Goal: Task Accomplishment & Management: Manage account settings

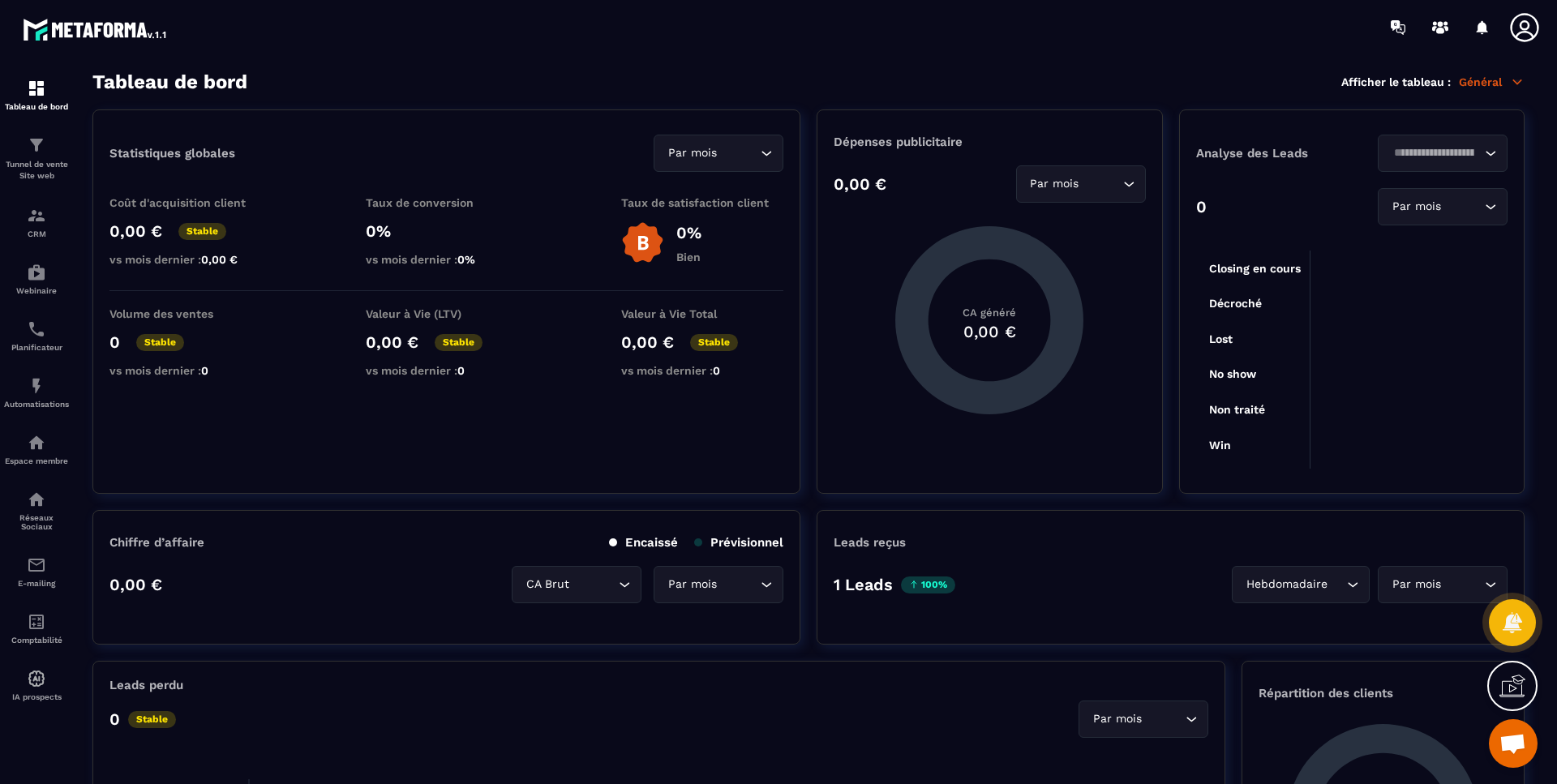
click at [1526, 15] on icon at bounding box center [1524, 27] width 28 height 28
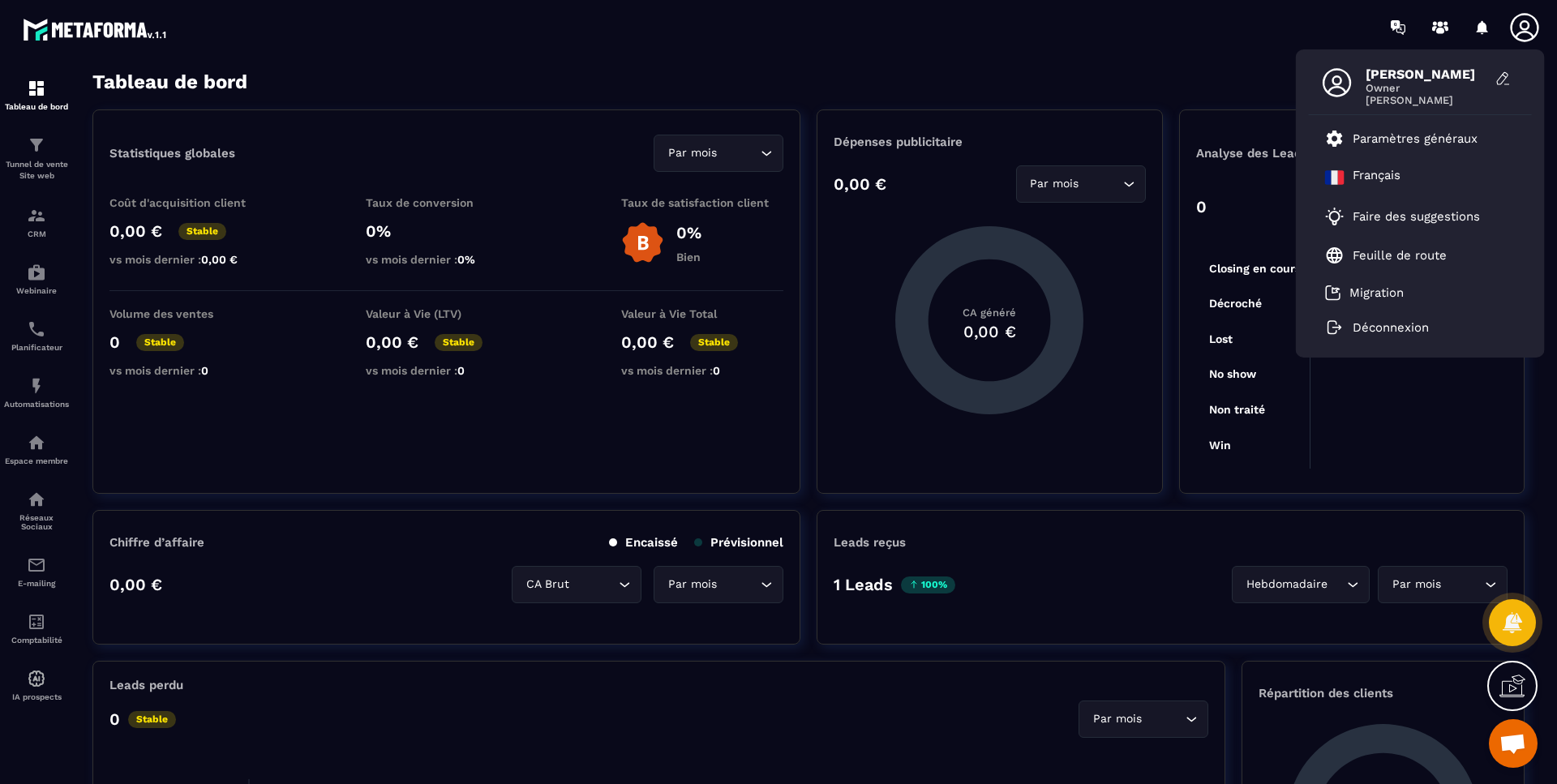
click at [1399, 132] on p "Paramètres généraux" at bounding box center [1415, 139] width 125 height 15
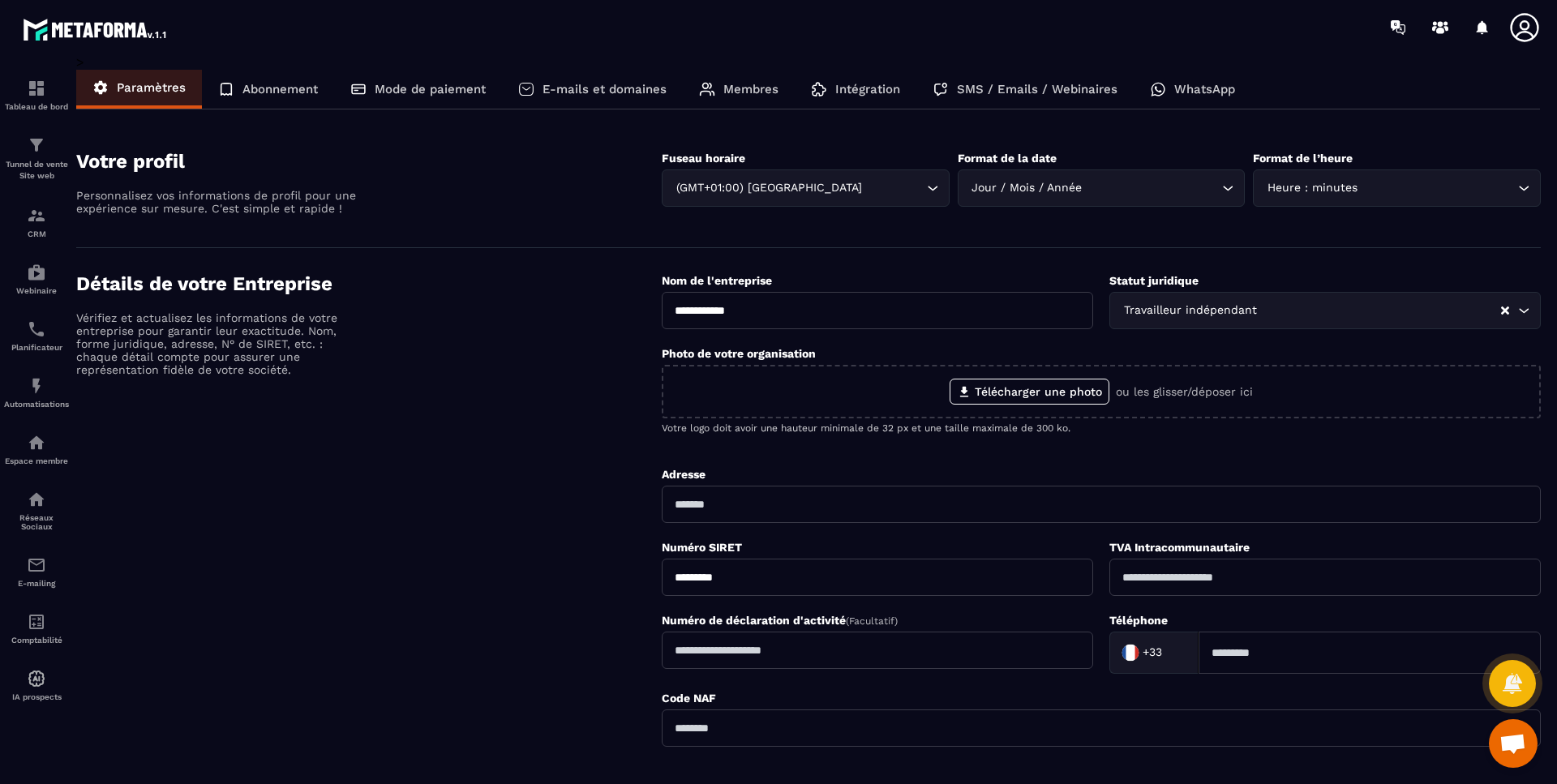
click at [304, 92] on p "Abonnement" at bounding box center [280, 89] width 76 height 15
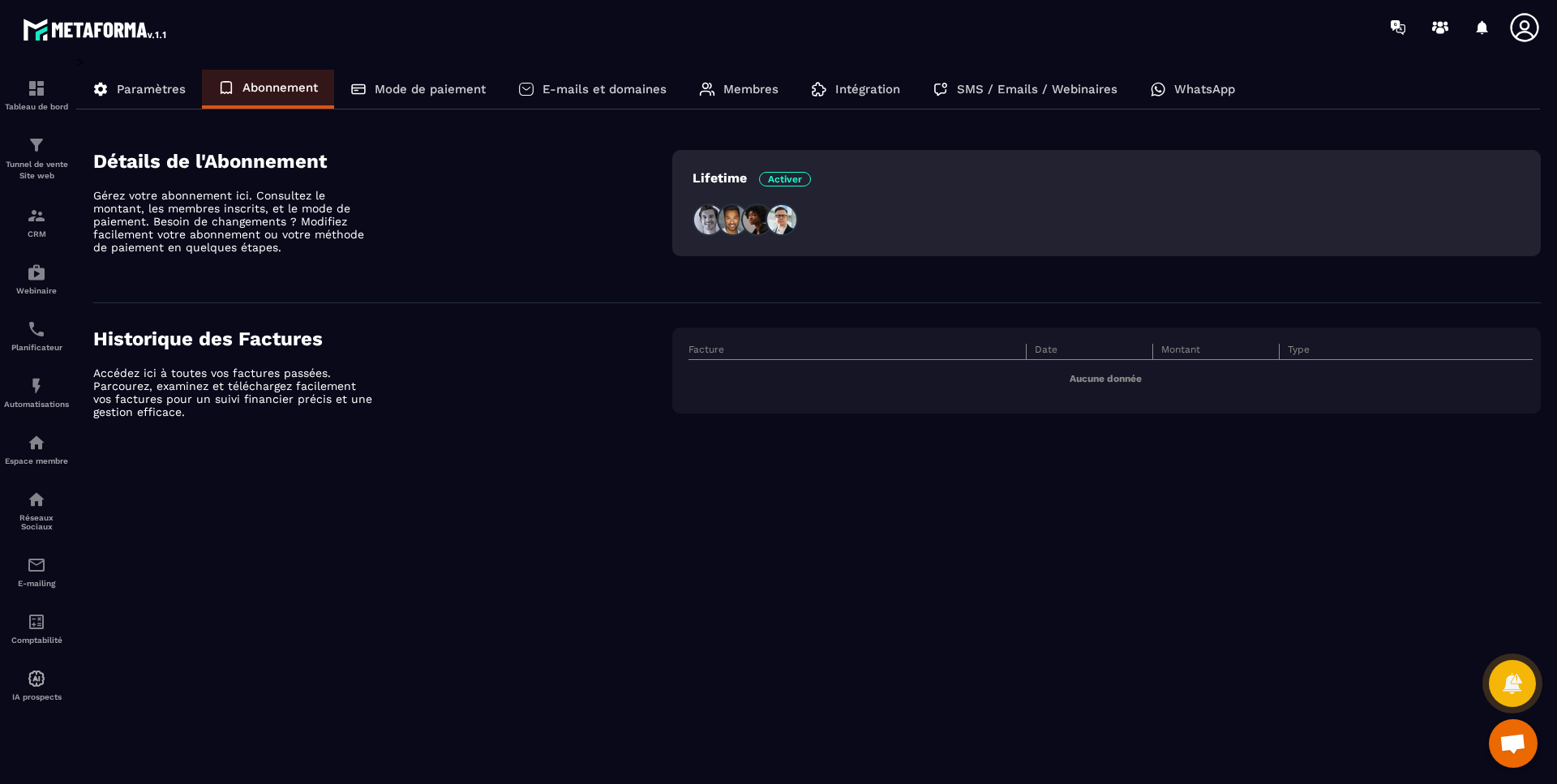
click at [434, 92] on p "Mode de paiement" at bounding box center [430, 89] width 111 height 15
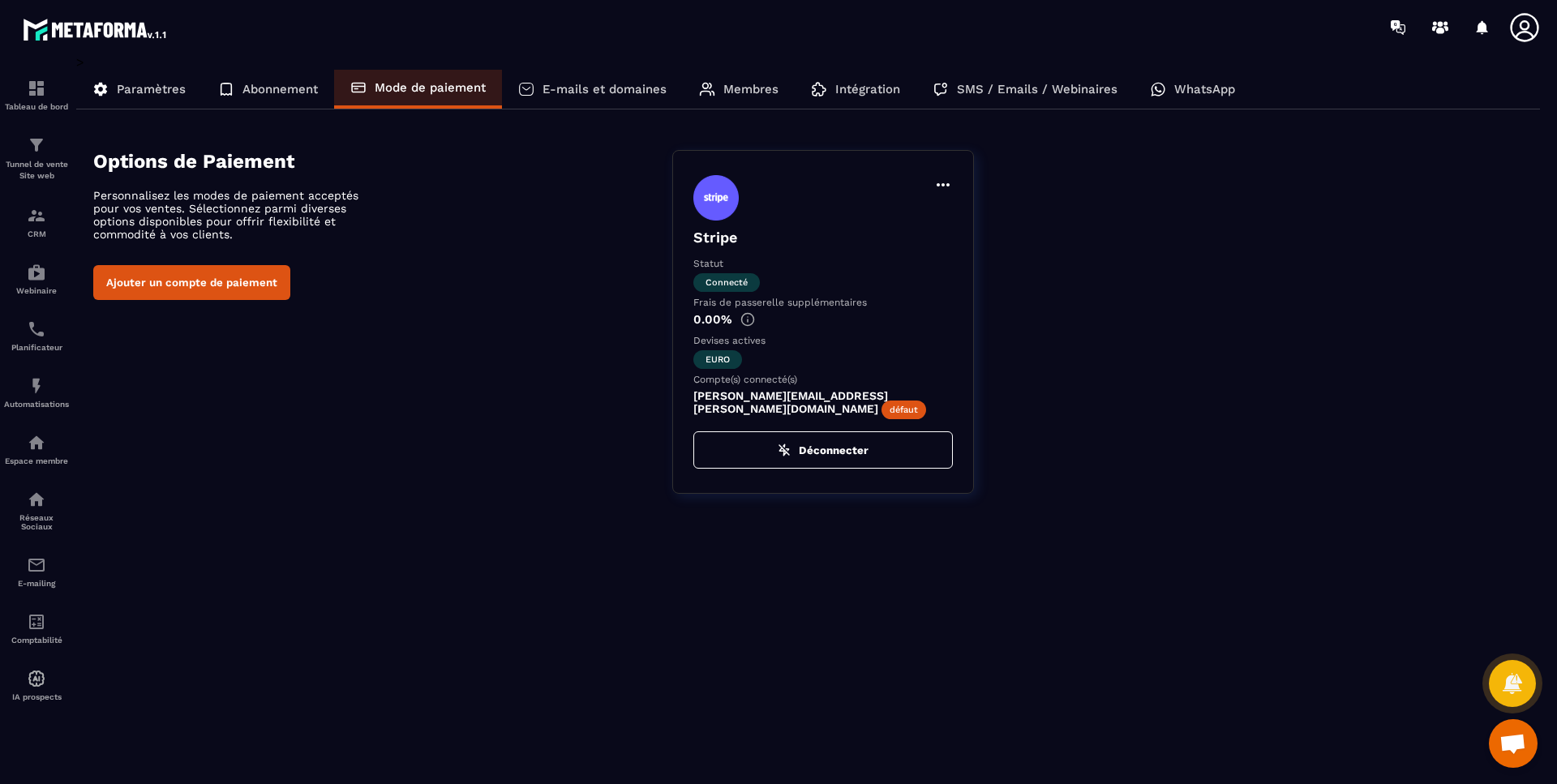
click at [607, 84] on p "E-mails et domaines" at bounding box center [604, 89] width 124 height 15
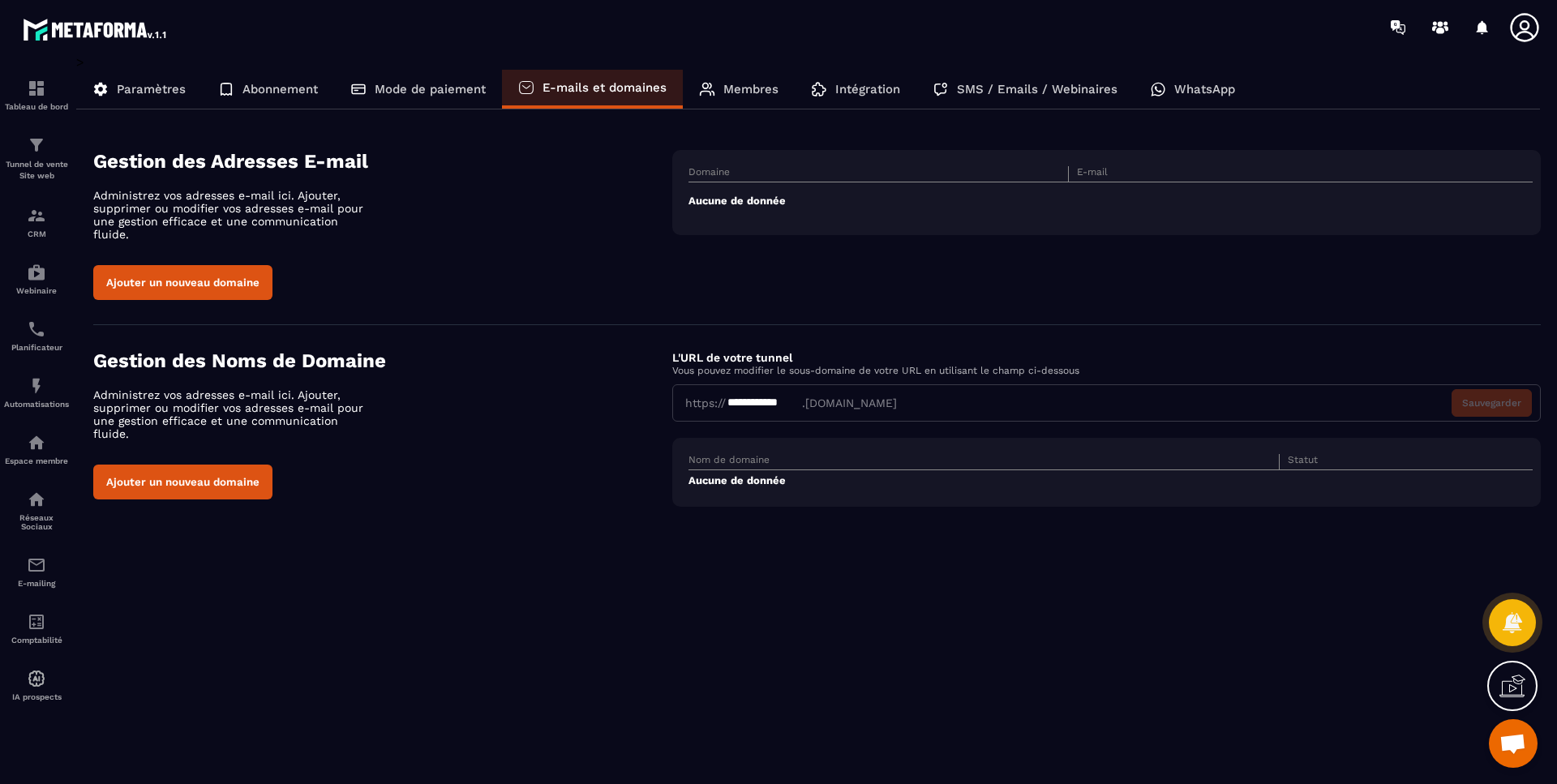
click at [234, 465] on button "Ajouter un nouveau domaine" at bounding box center [183, 482] width 179 height 35
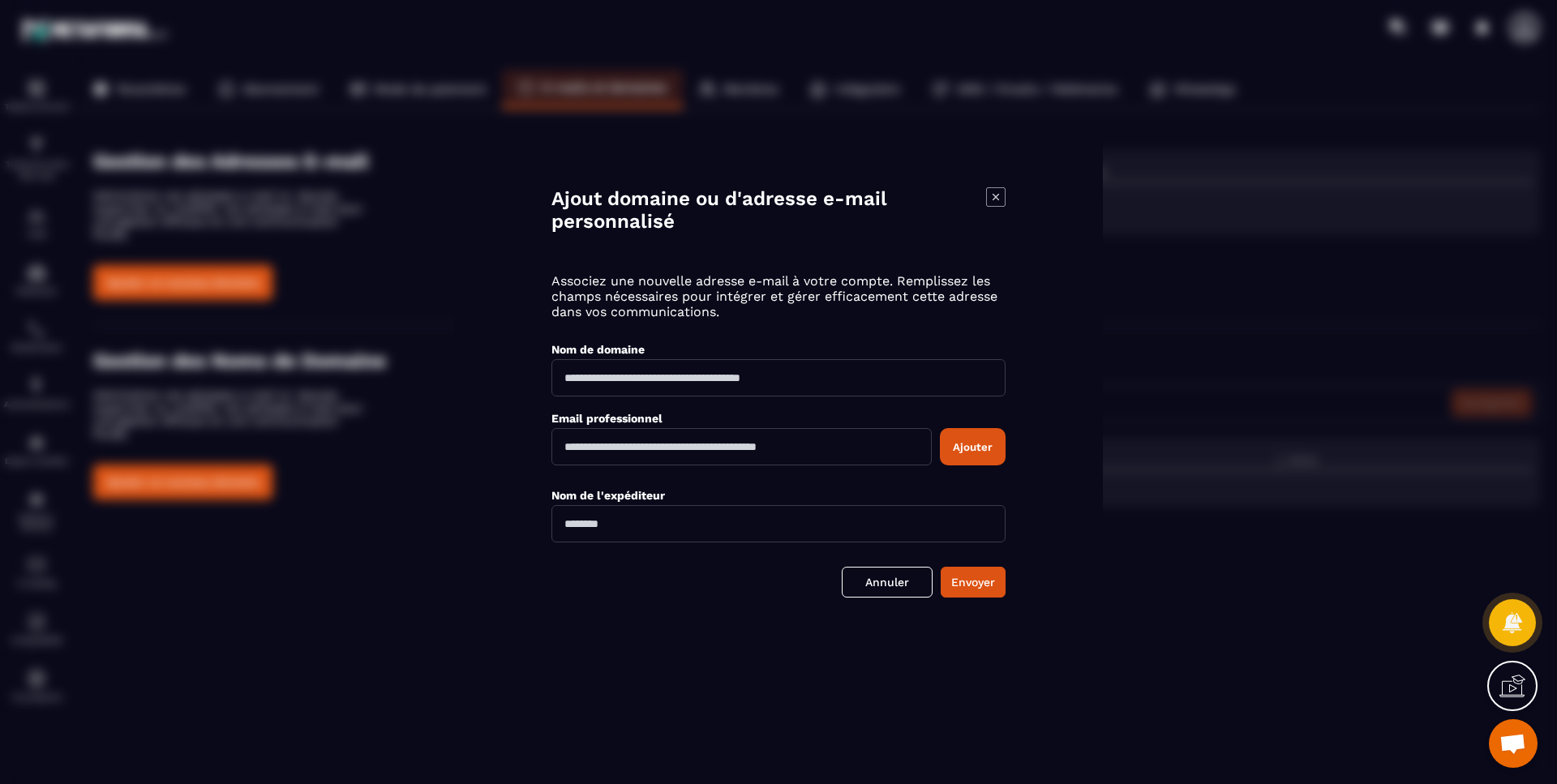
click at [625, 374] on input "Modal window" at bounding box center [778, 377] width 454 height 37
type input "**********"
click at [874, 585] on link "Annuler" at bounding box center [887, 582] width 91 height 31
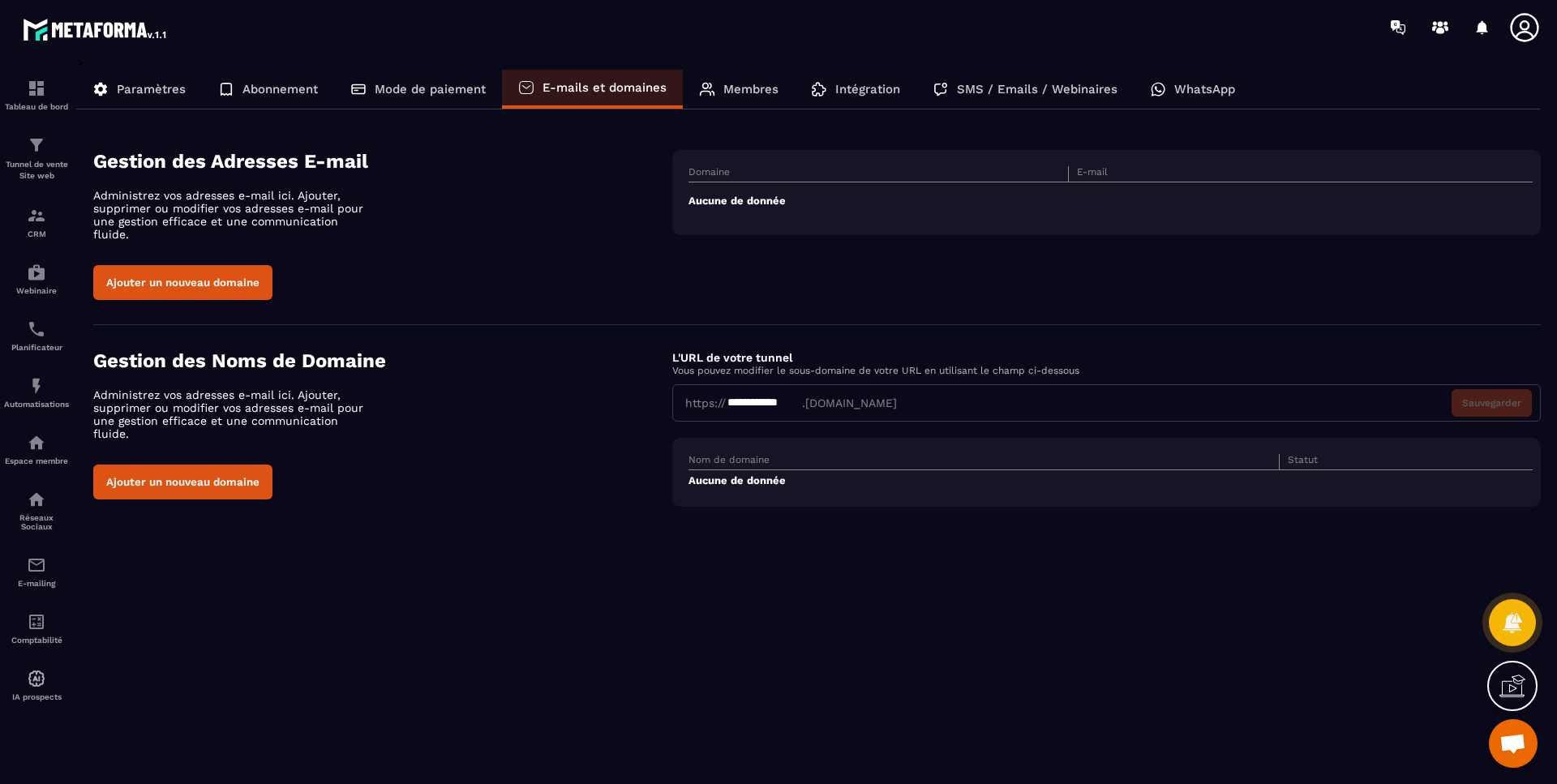
click at [740, 89] on p "Membres" at bounding box center [751, 89] width 55 height 15
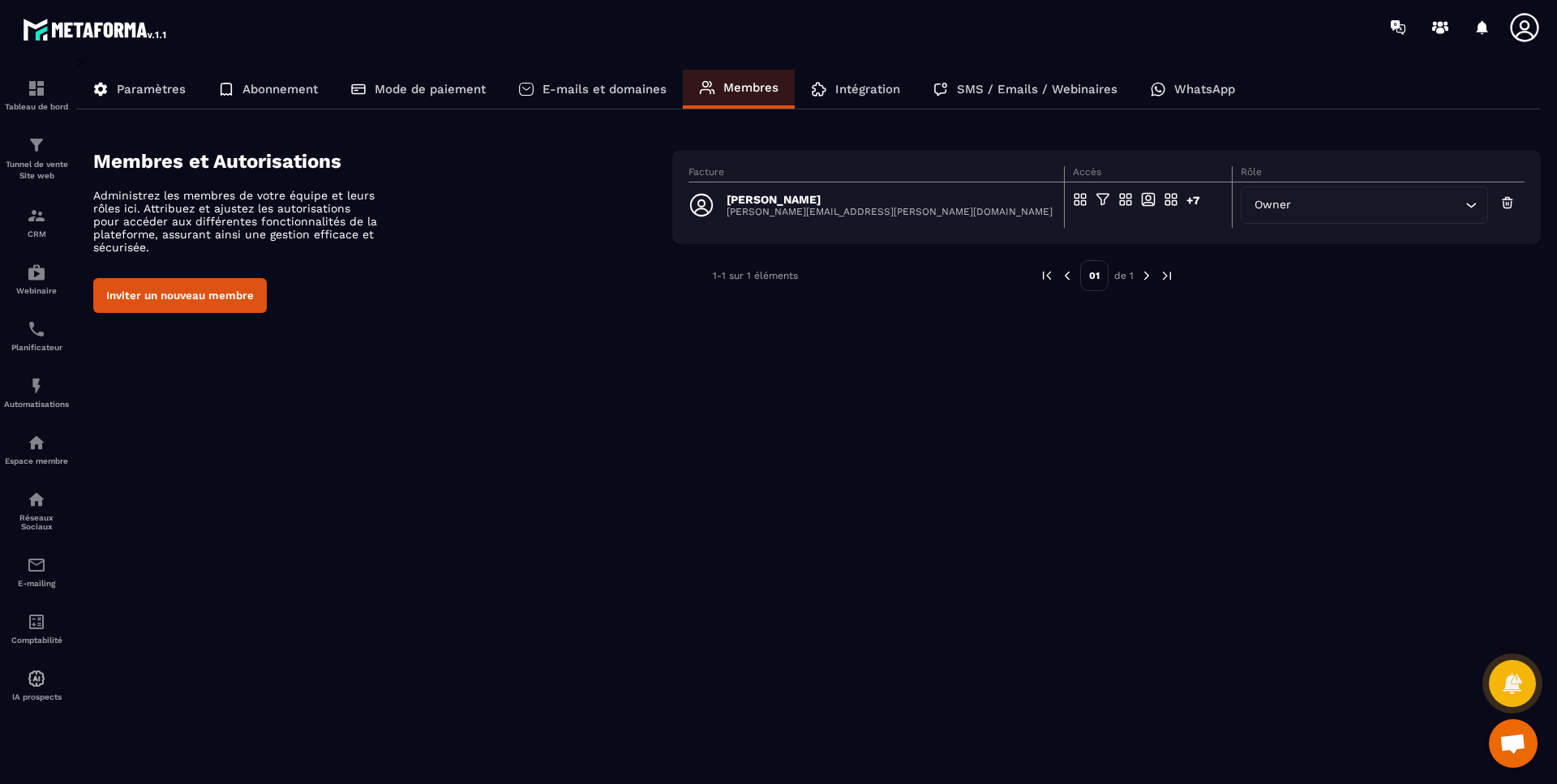
click at [861, 81] on div "Intégration" at bounding box center [856, 89] width 122 height 39
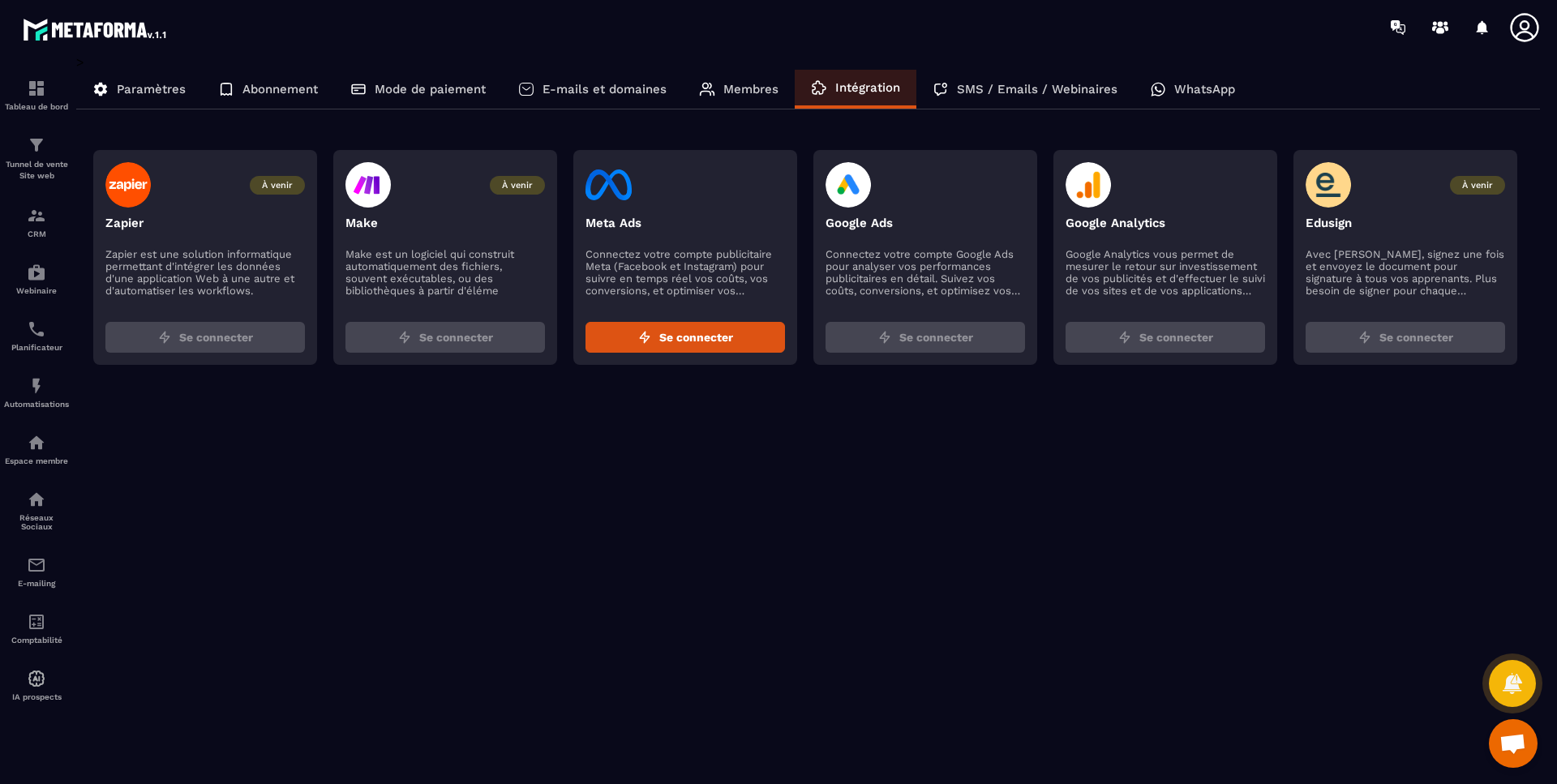
click at [1023, 85] on p "SMS / Emails / Webinaires" at bounding box center [1037, 89] width 161 height 15
